Goal: Navigation & Orientation: Find specific page/section

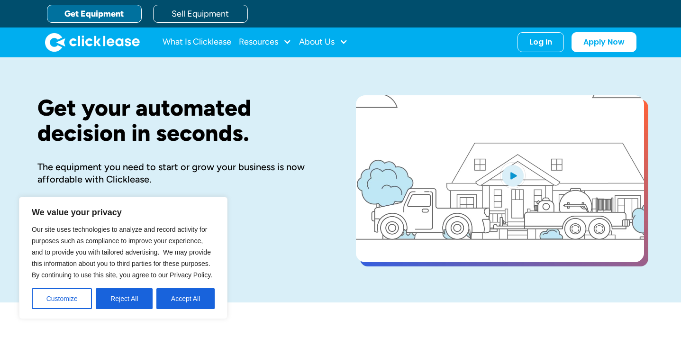
click at [185, 45] on link "What Is Clicklease" at bounding box center [196, 42] width 69 height 19
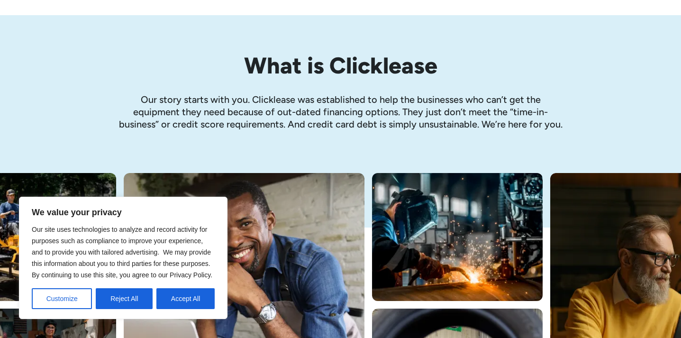
scroll to position [48, 0]
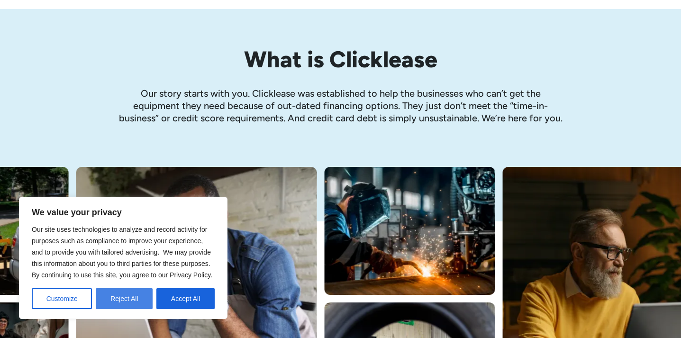
click at [114, 293] on button "Reject All" at bounding box center [124, 298] width 57 height 21
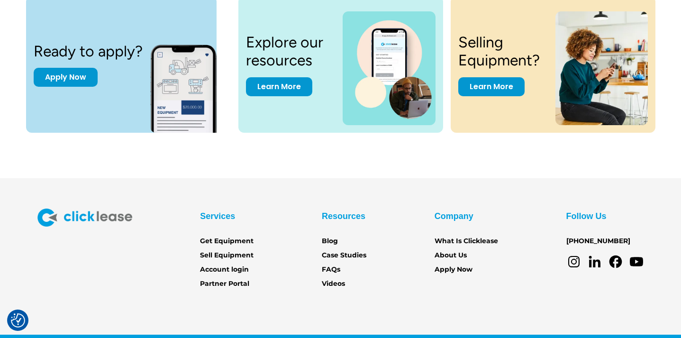
scroll to position [1308, 0]
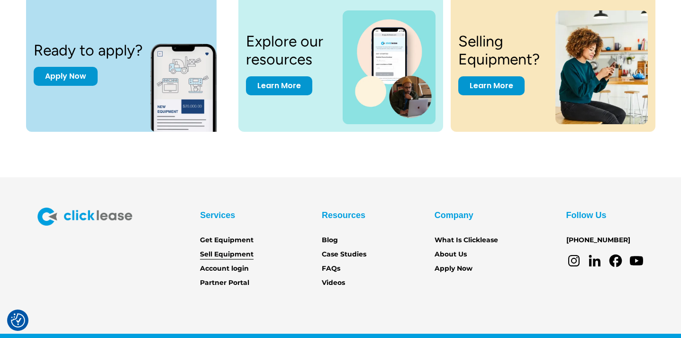
click at [216, 249] on link "Sell Equipment" at bounding box center [227, 254] width 54 height 10
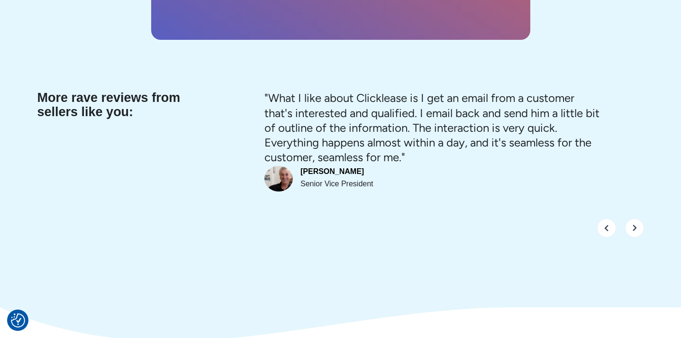
scroll to position [3642, 0]
